Goal: Task Accomplishment & Management: Manage account settings

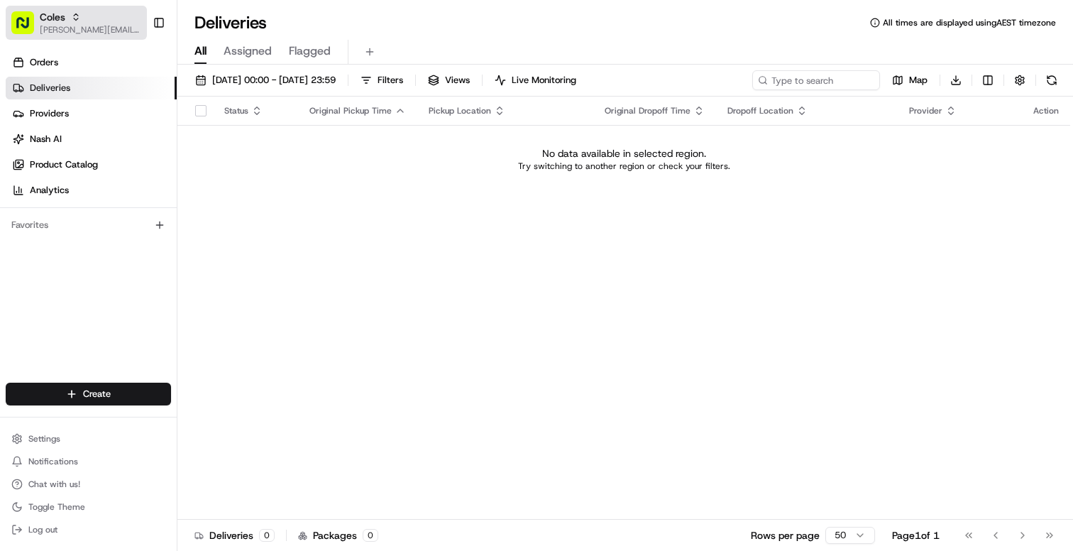
click at [89, 26] on span "[PERSON_NAME][EMAIL_ADDRESS][DOMAIN_NAME]" at bounding box center [90, 29] width 101 height 11
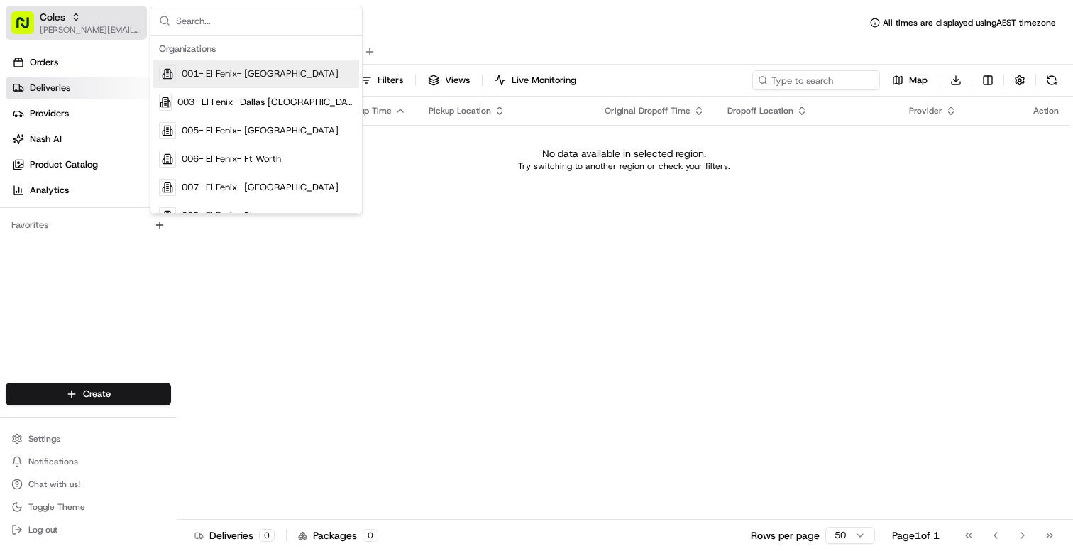
click at [89, 26] on span "[PERSON_NAME][EMAIL_ADDRESS][DOMAIN_NAME]" at bounding box center [90, 29] width 101 height 11
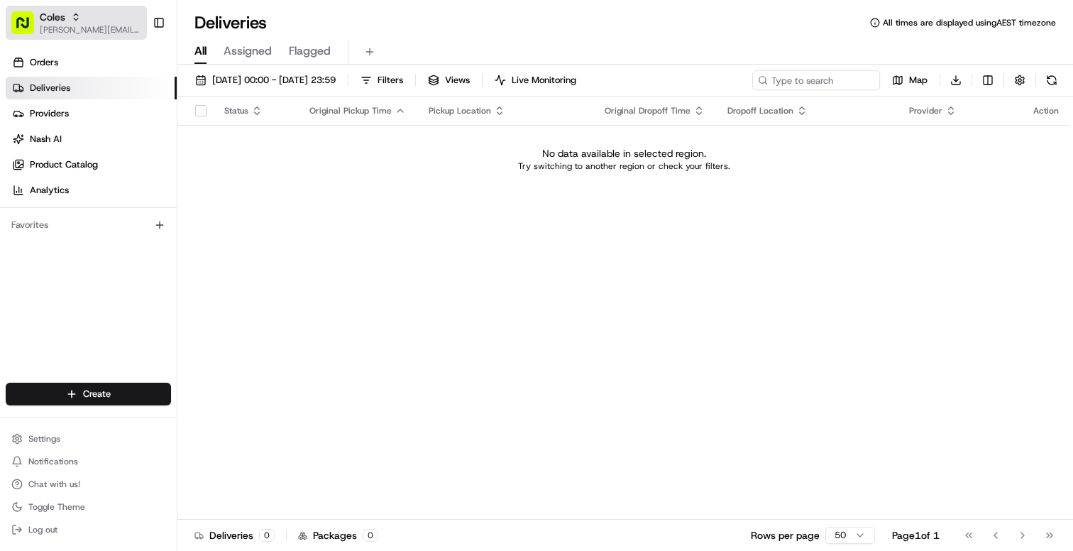
click at [89, 21] on div "Coles" at bounding box center [90, 17] width 101 height 14
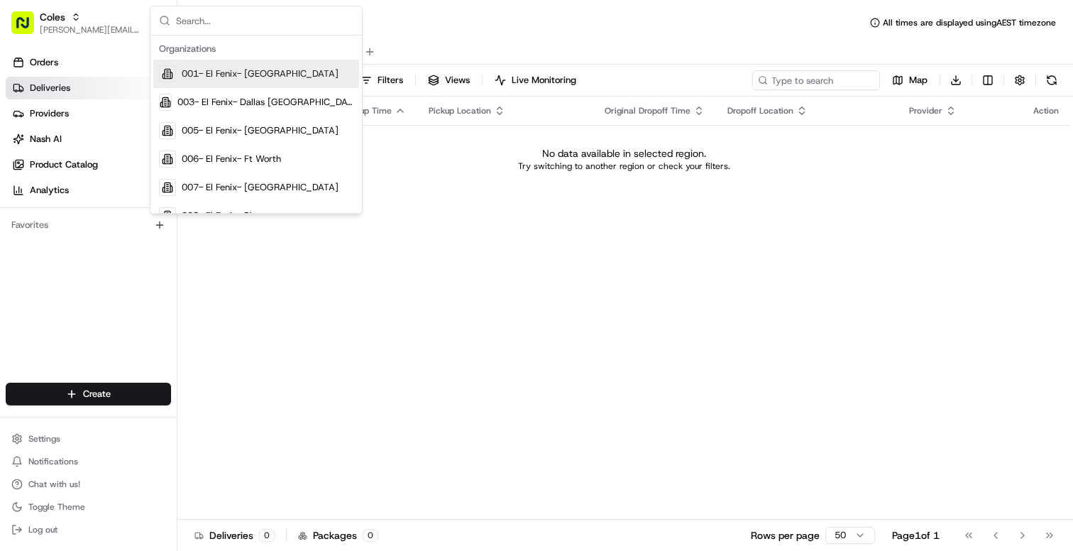
click at [68, 295] on div "Orders Deliveries Providers Nash AI Product Catalog Analytics Favorites" at bounding box center [88, 218] width 177 height 346
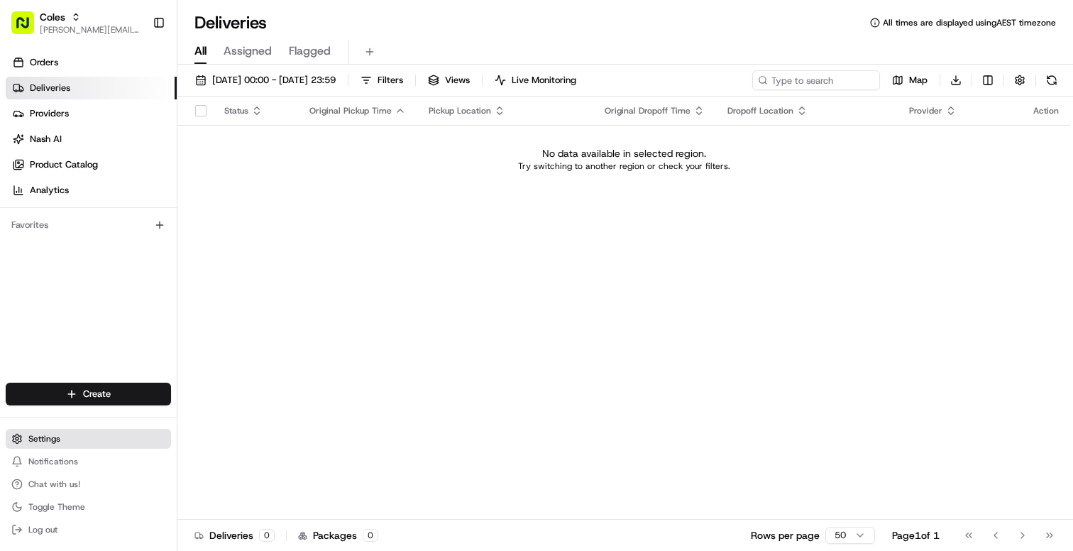
click at [38, 435] on span "Settings" at bounding box center [44, 438] width 32 height 11
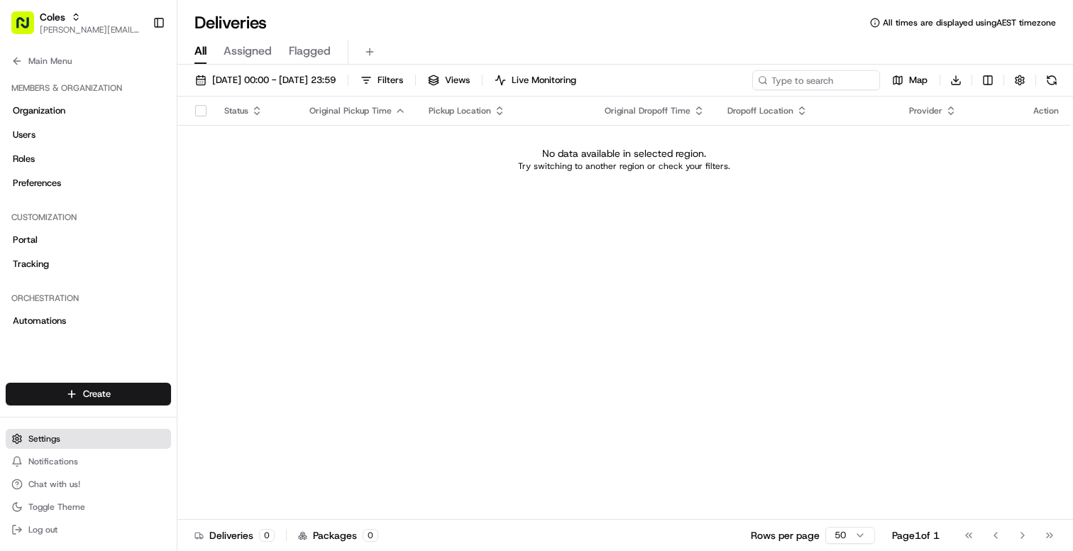
click at [45, 444] on span "Settings" at bounding box center [44, 438] width 32 height 11
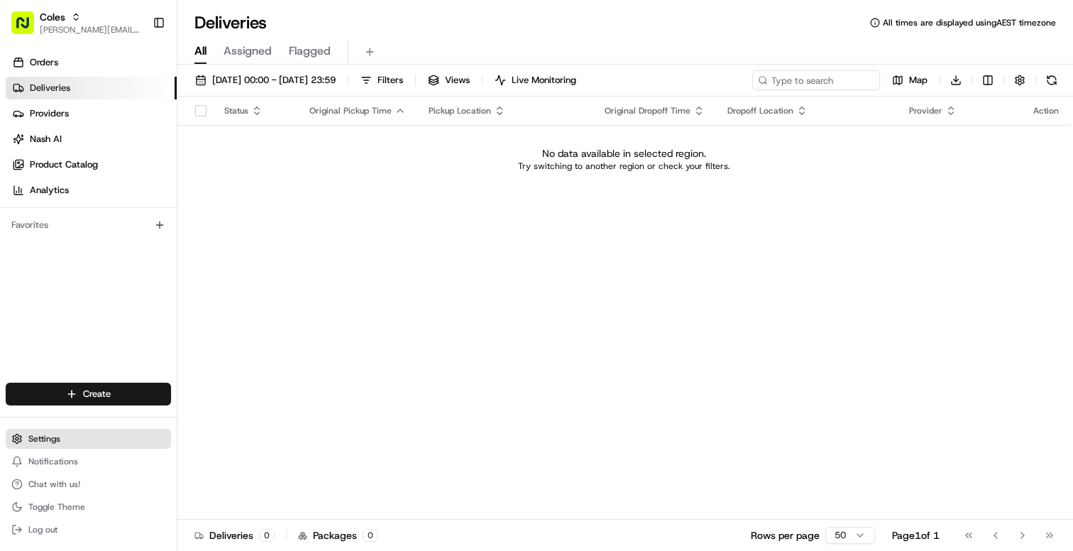
click at [60, 436] on button "Settings" at bounding box center [88, 439] width 165 height 20
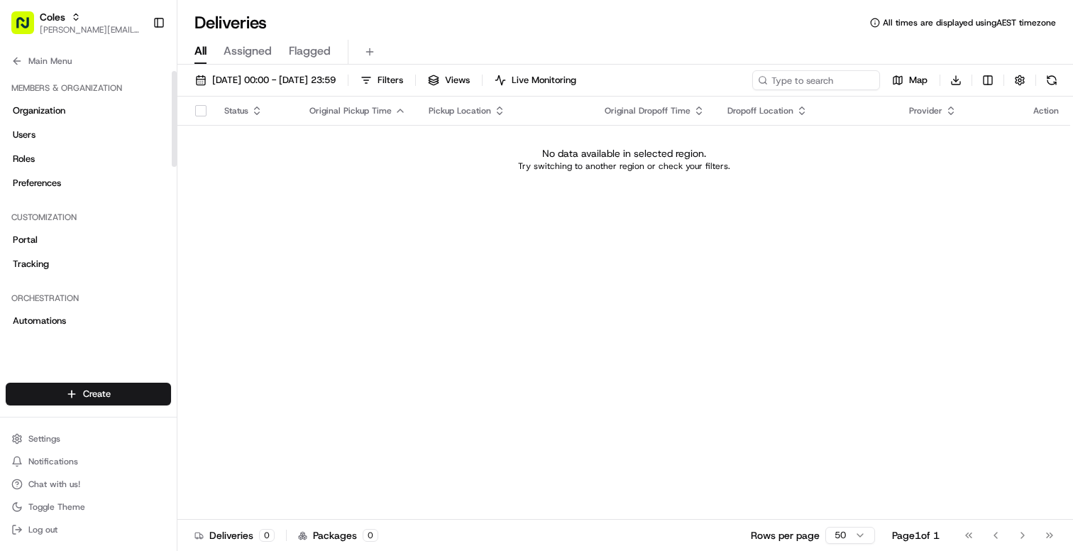
scroll to position [477, 0]
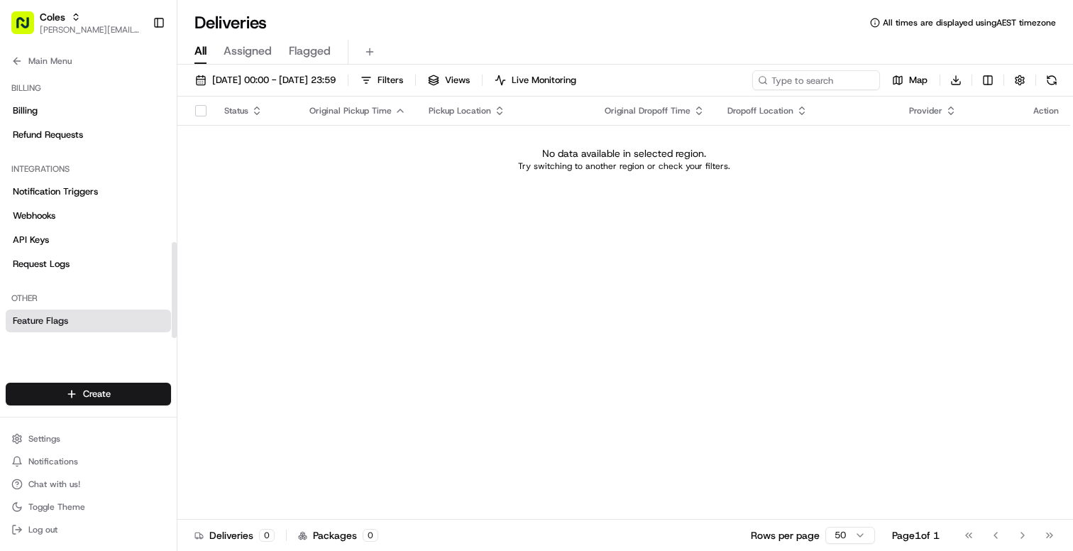
click at [58, 321] on span "Feature Flags" at bounding box center [40, 320] width 55 height 13
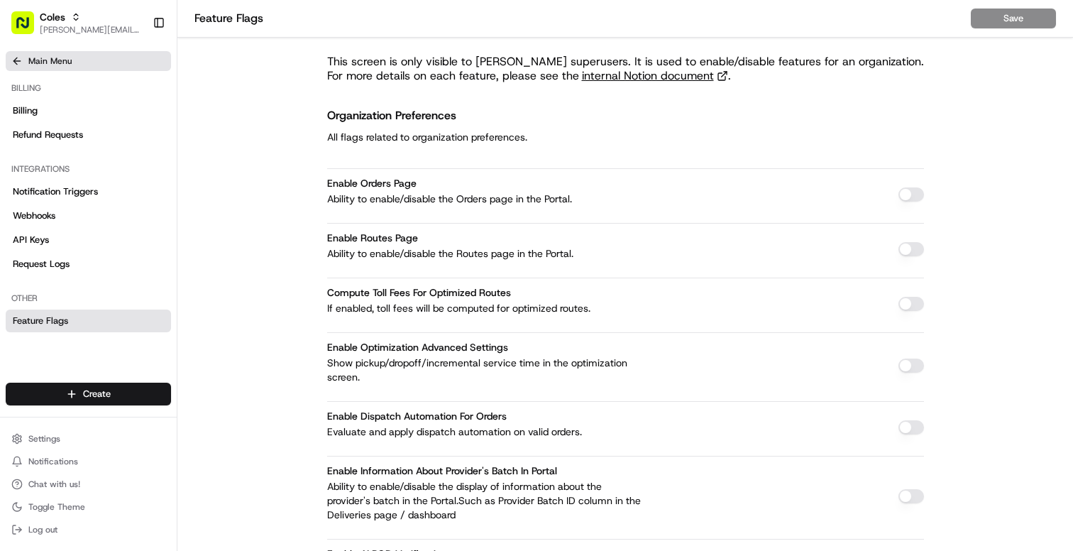
click at [40, 61] on span "Main Menu" at bounding box center [49, 60] width 43 height 11
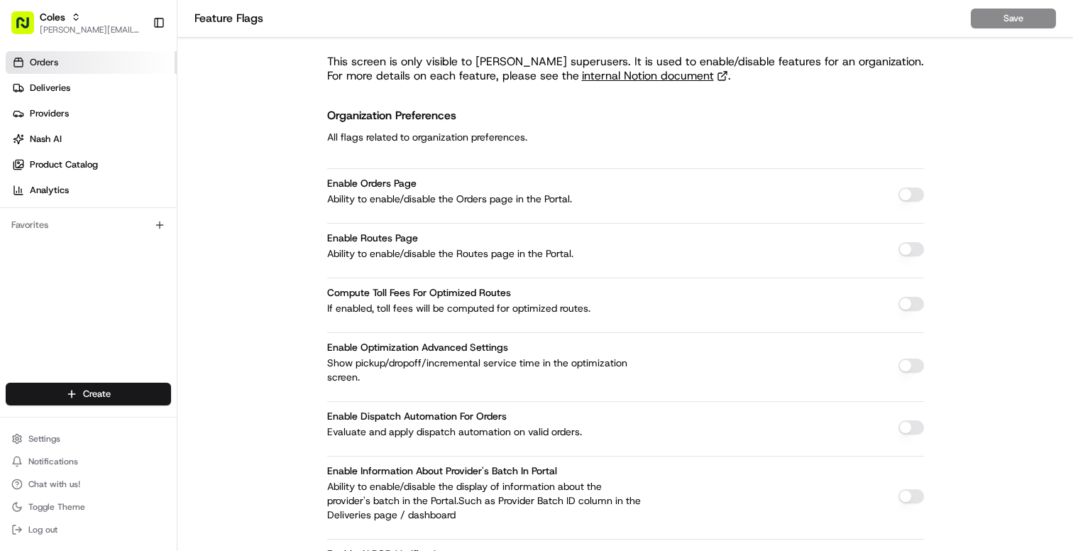
click at [75, 63] on link "Orders" at bounding box center [91, 62] width 171 height 23
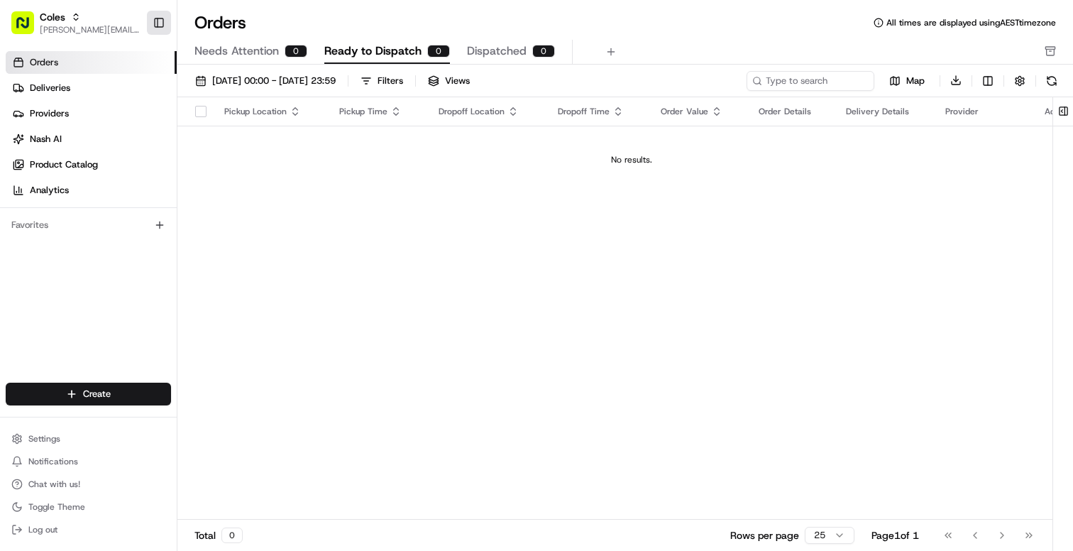
click at [164, 23] on button "Toggle Sidebar" at bounding box center [159, 23] width 24 height 24
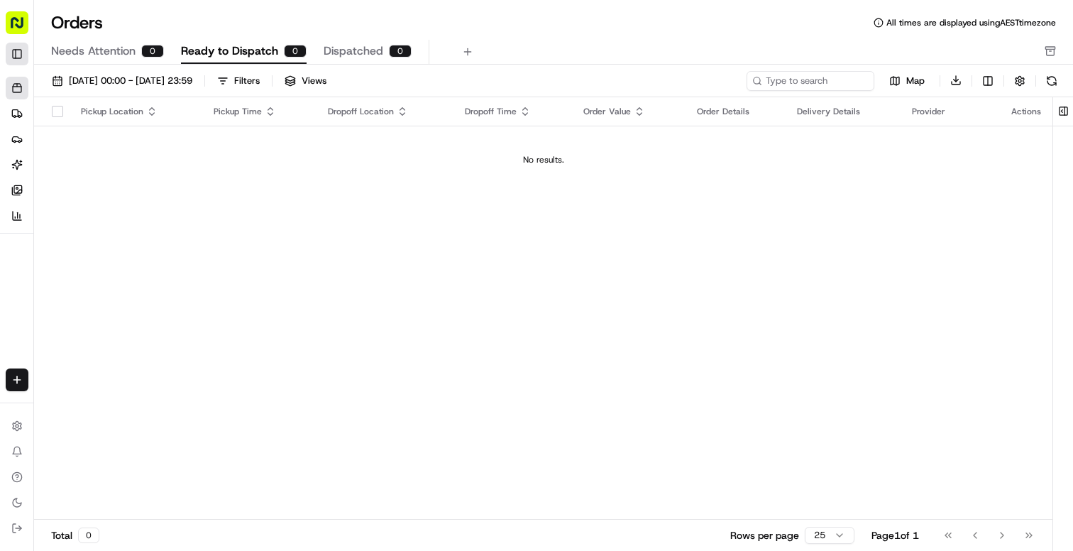
scroll to position [295, 0]
click at [23, 28] on rect "button" at bounding box center [17, 22] width 23 height 23
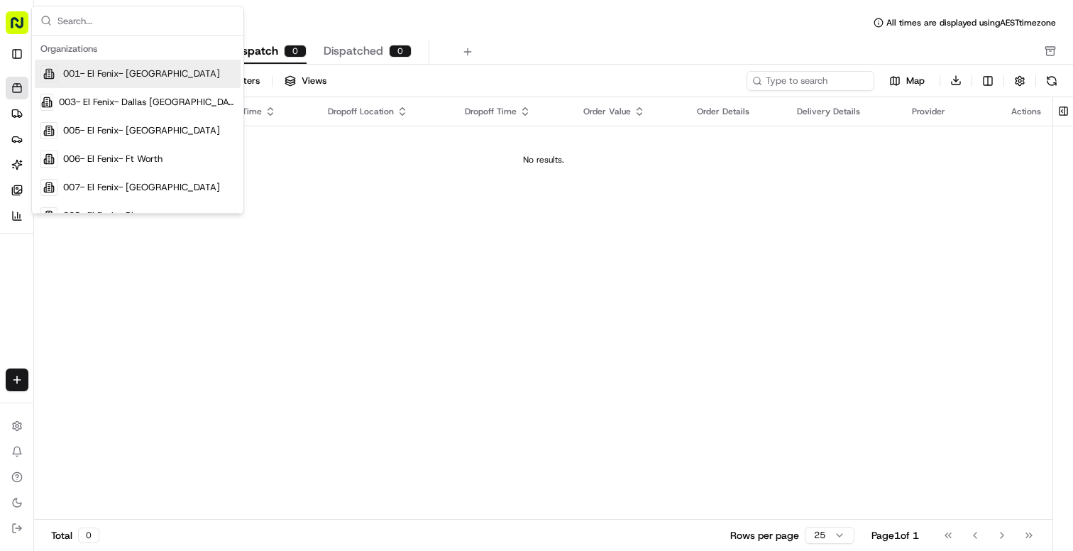
click at [600, 11] on div "Orders All times are displayed using AEST timezone" at bounding box center [553, 22] width 1039 height 23
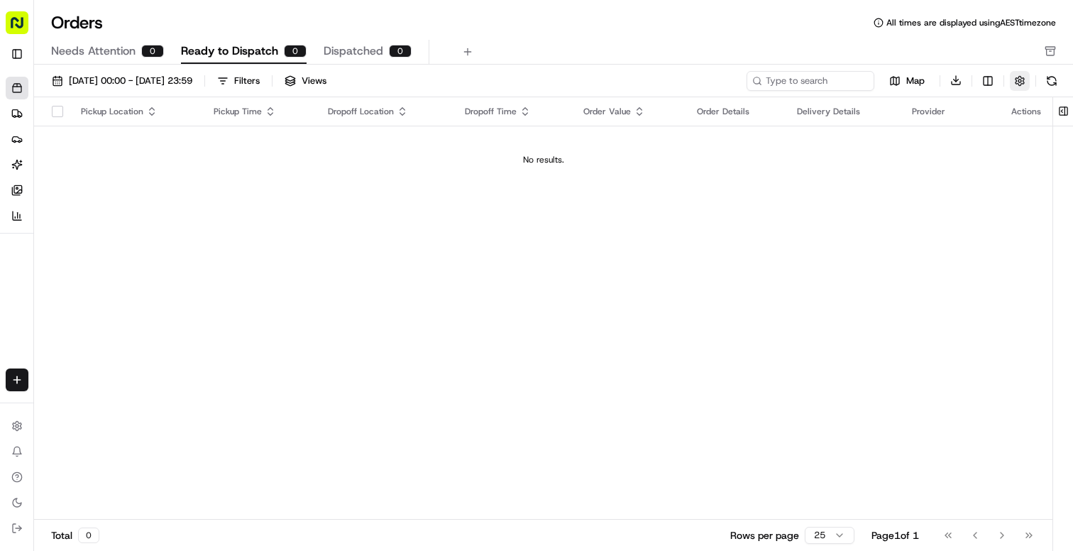
click at [1020, 84] on button "button" at bounding box center [1020, 81] width 20 height 20
click at [27, 48] on button "Toggle Sidebar" at bounding box center [17, 54] width 23 height 23
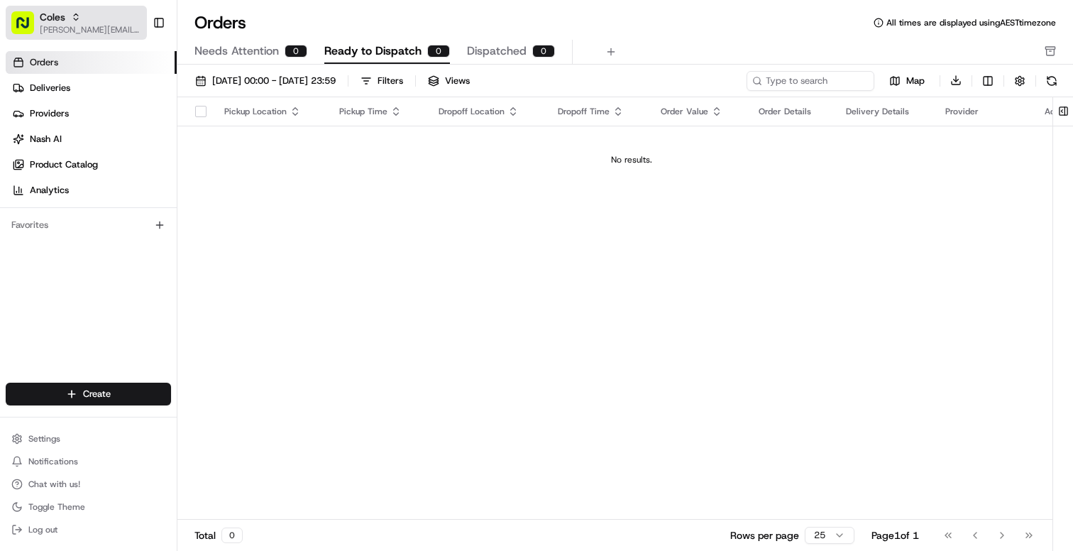
scroll to position [477, 0]
click at [20, 31] on rect "button" at bounding box center [22, 22] width 23 height 23
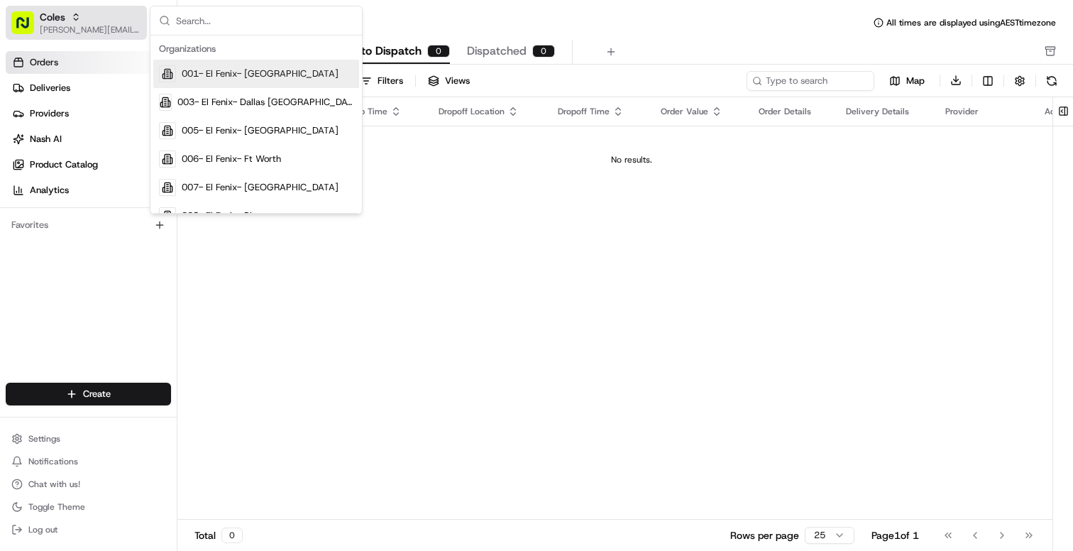
click at [20, 31] on rect "button" at bounding box center [22, 22] width 23 height 23
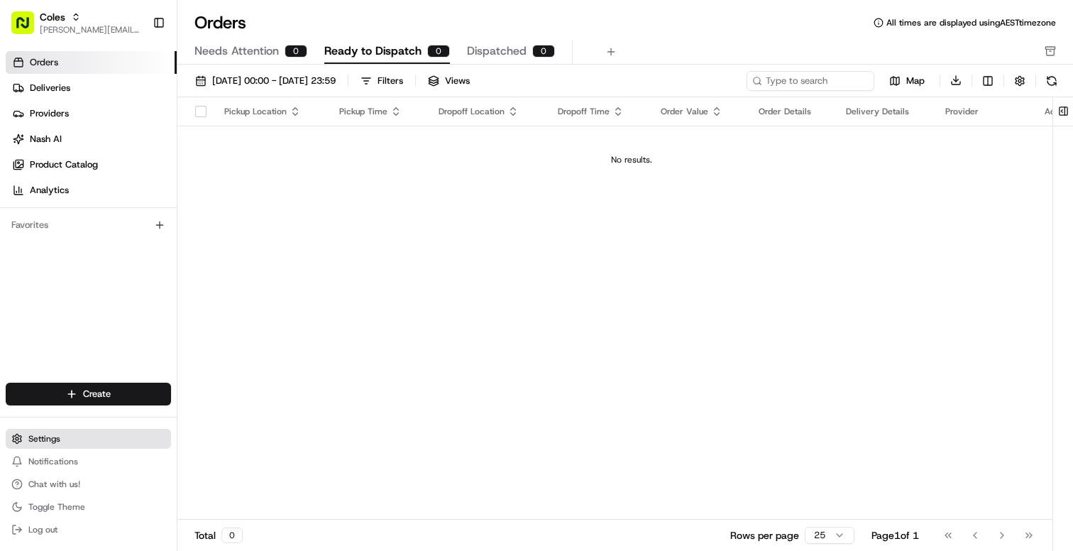
click at [47, 441] on span "Settings" at bounding box center [44, 438] width 32 height 11
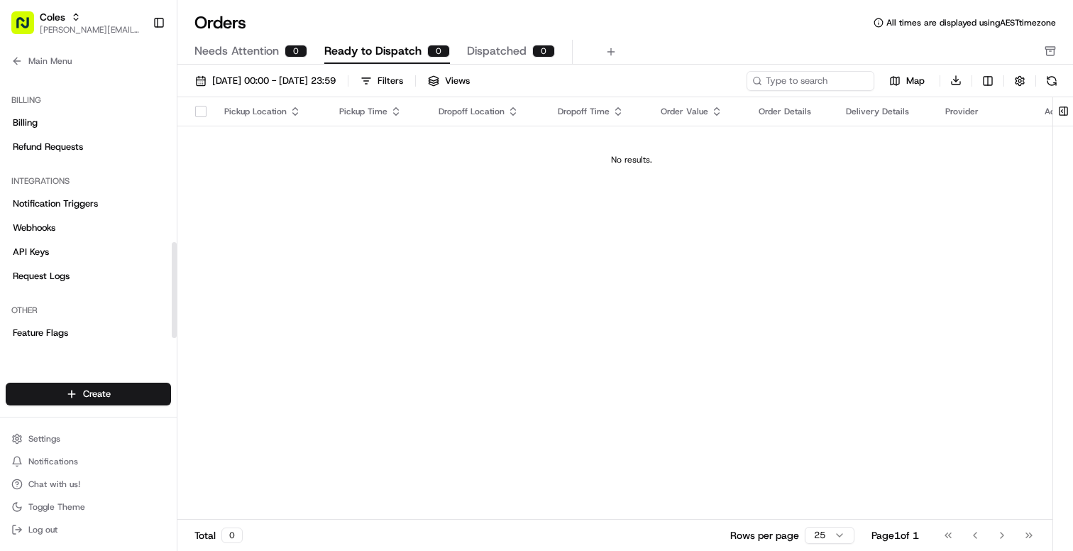
scroll to position [459, 0]
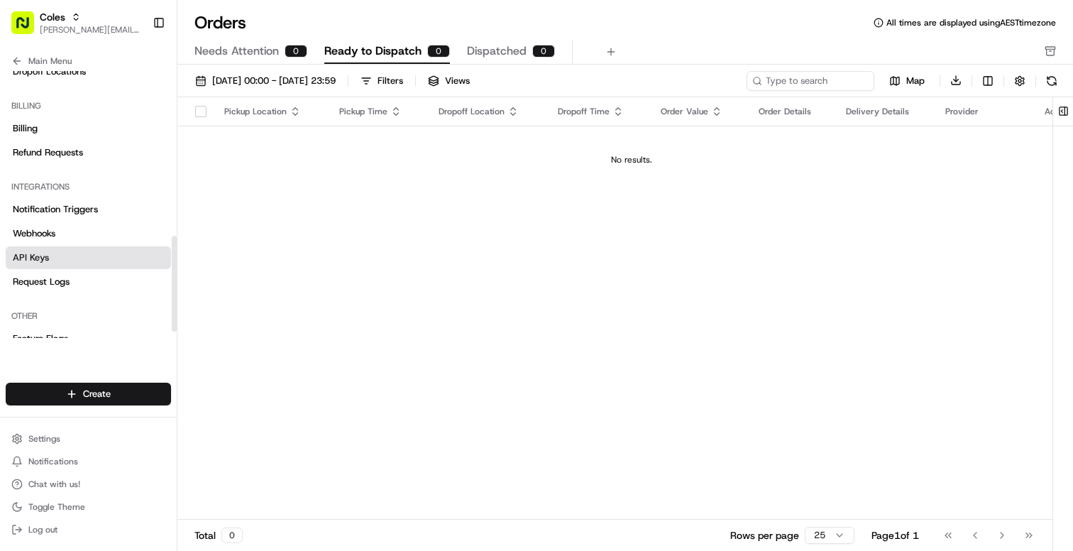
click at [48, 264] on link "API Keys" at bounding box center [88, 257] width 165 height 23
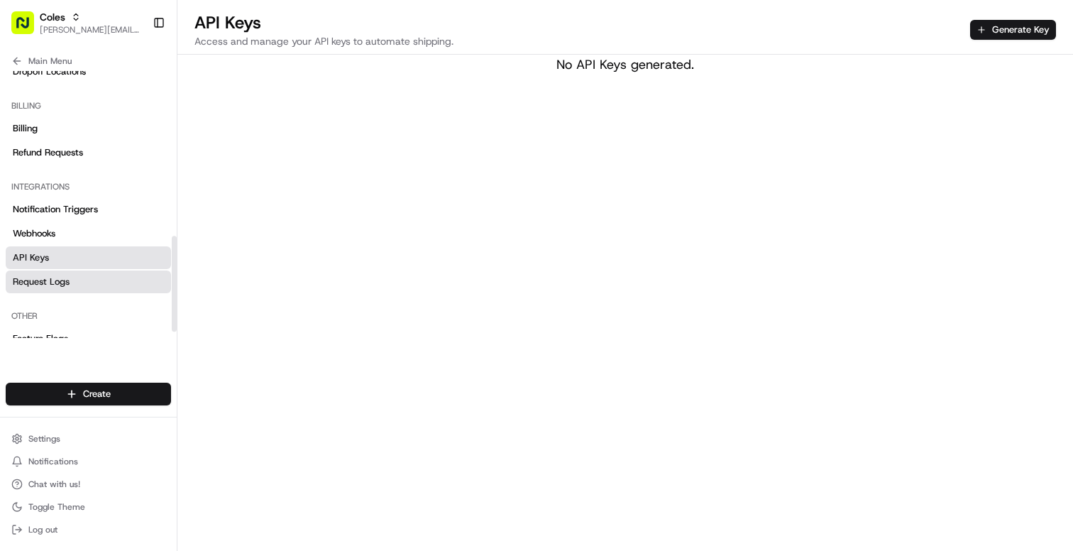
click at [48, 280] on span "Request Logs" at bounding box center [41, 281] width 57 height 13
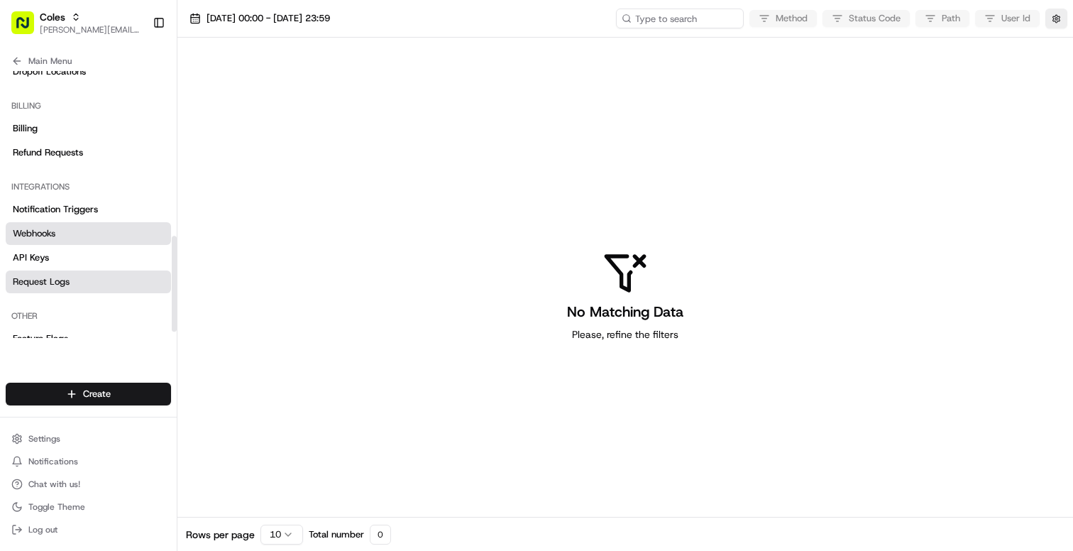
click at [42, 237] on span "Webhooks" at bounding box center [34, 233] width 43 height 13
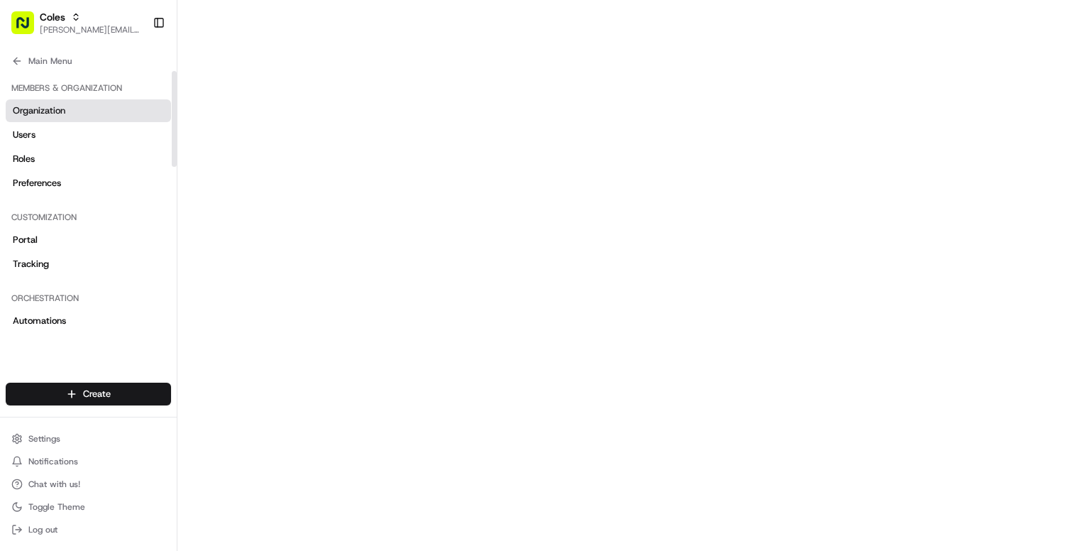
click at [81, 115] on link "Organization" at bounding box center [88, 110] width 165 height 23
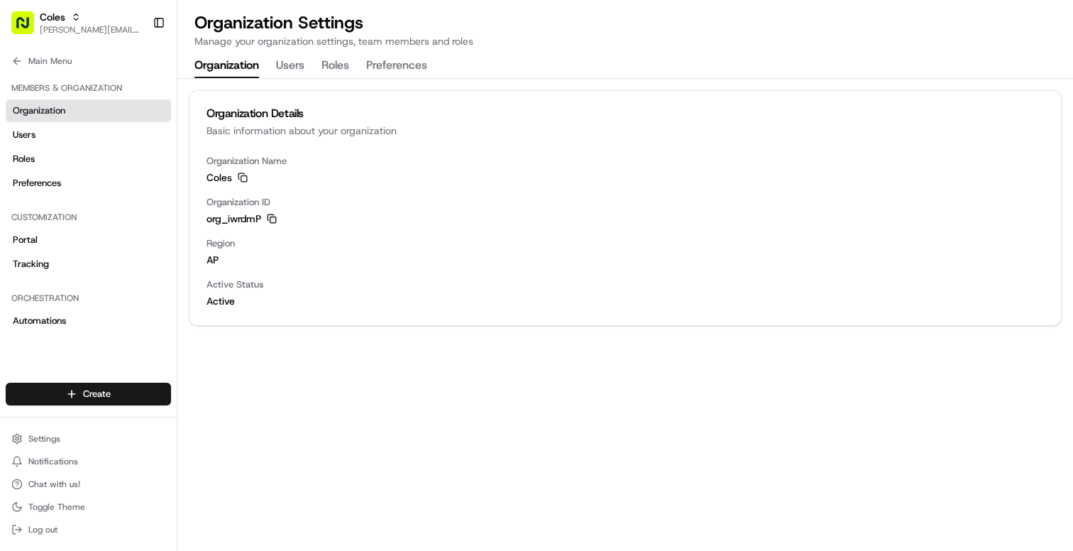
click at [273, 219] on icon "button" at bounding box center [272, 219] width 10 height 10
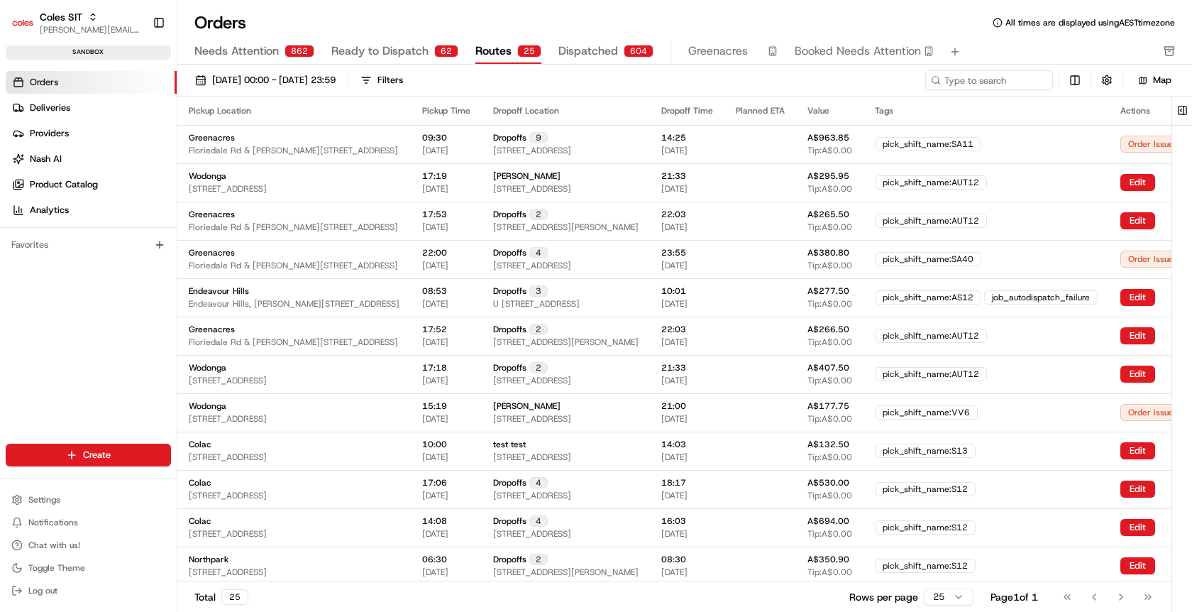
click at [264, 43] on span "Needs Attention" at bounding box center [236, 51] width 84 height 17
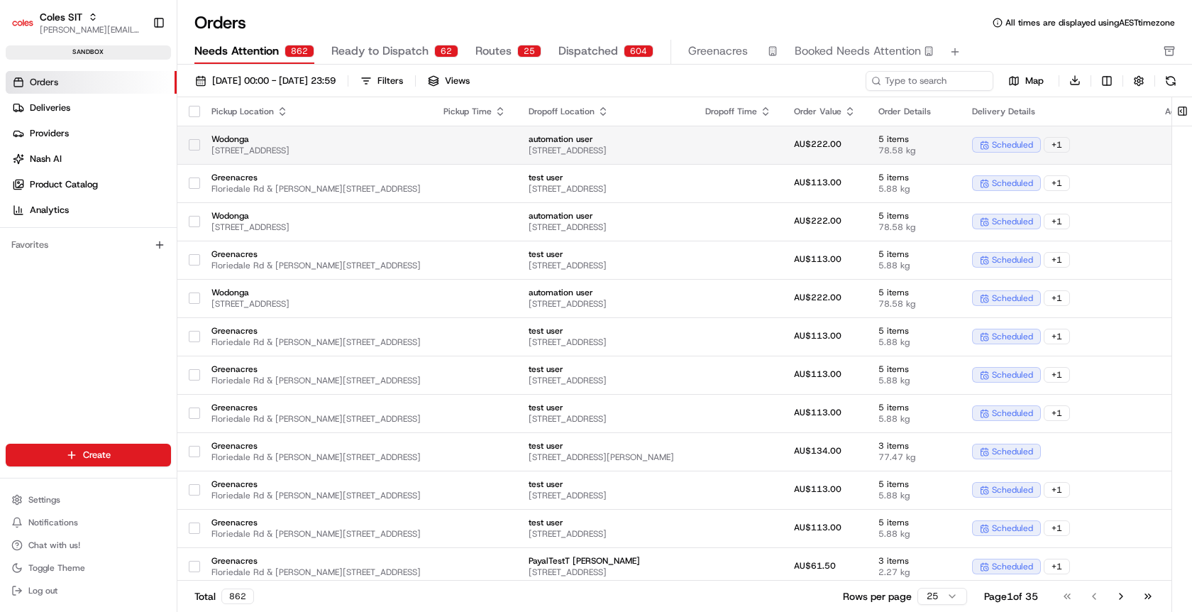
drag, startPoint x: 197, startPoint y: 140, endPoint x: 198, endPoint y: 156, distance: 16.4
click at [197, 140] on button "button" at bounding box center [194, 144] width 11 height 11
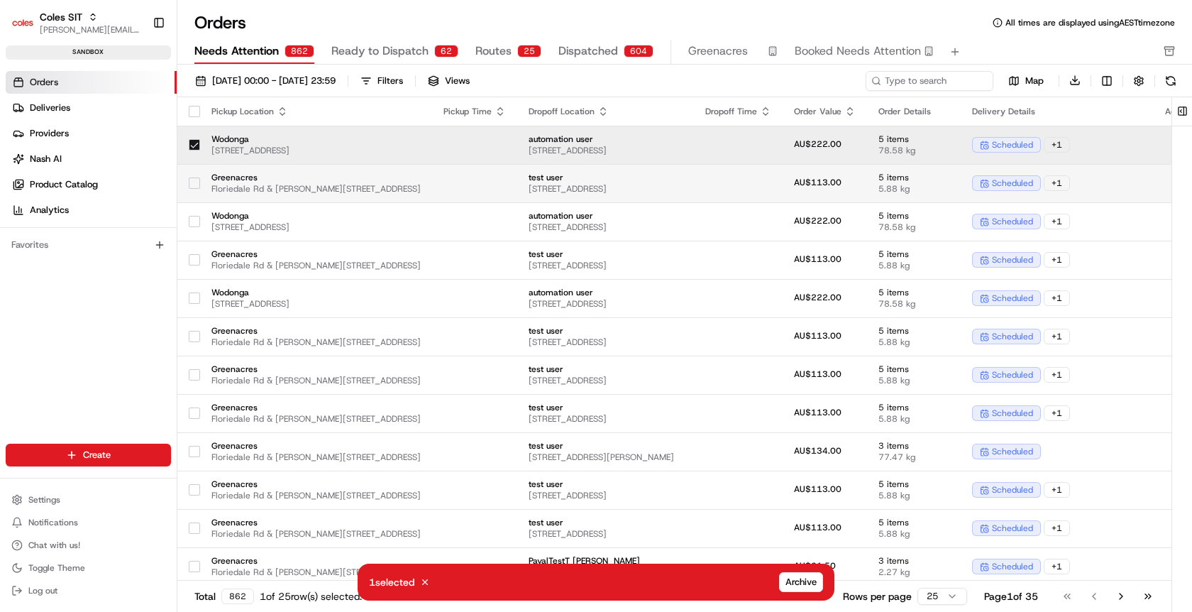
click at [197, 192] on div at bounding box center [194, 183] width 11 height 23
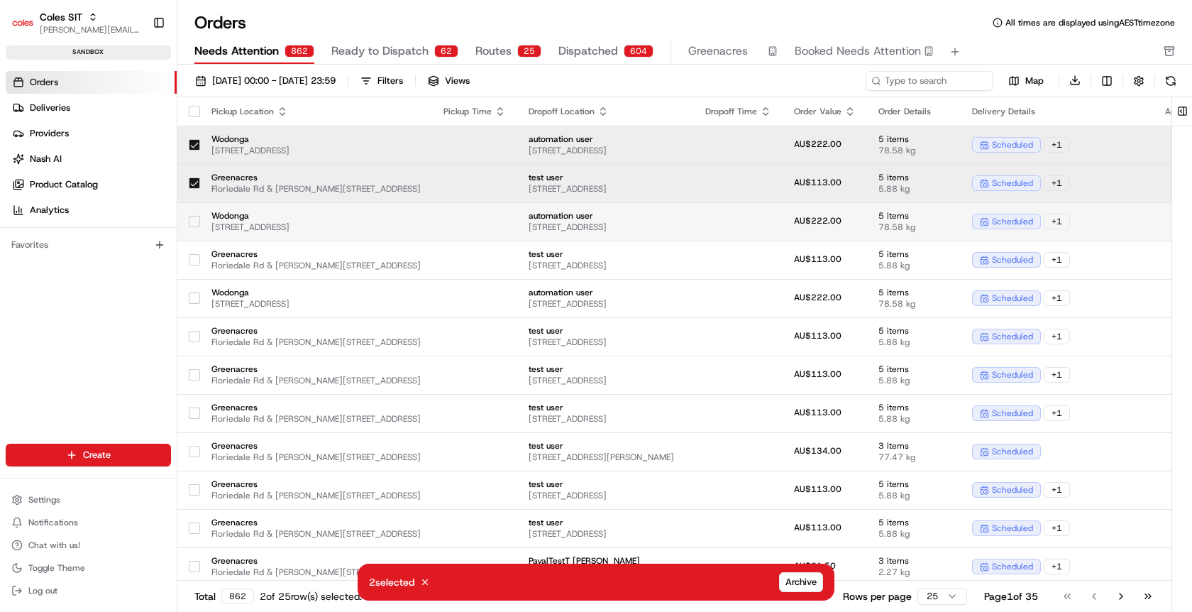
click at [196, 233] on td at bounding box center [188, 221] width 23 height 38
